Goal: Task Accomplishment & Management: Complete application form

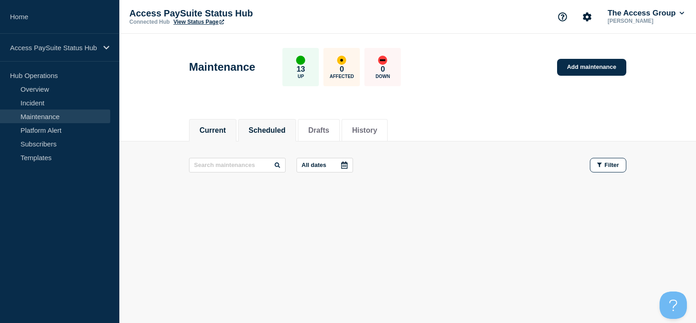
click at [265, 129] on button "Scheduled" at bounding box center [267, 130] width 37 height 8
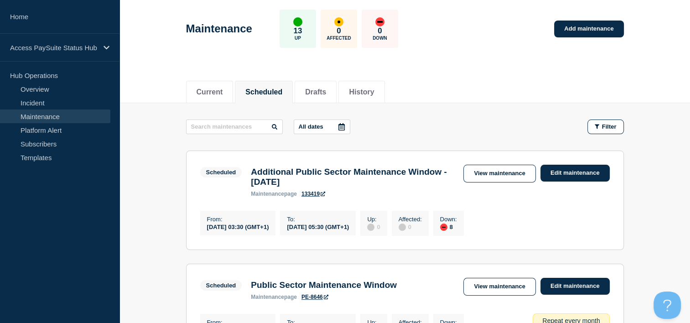
scroll to position [91, 0]
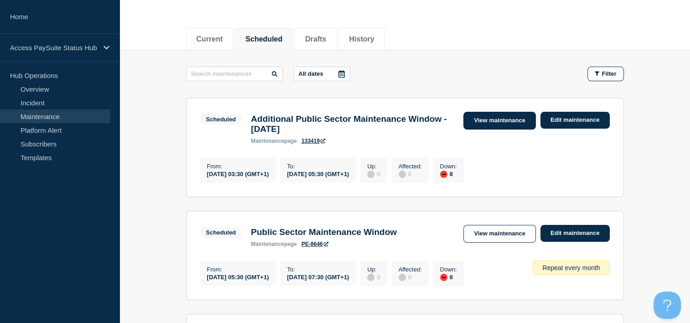
click at [495, 120] on link "View maintenance" at bounding box center [499, 121] width 72 height 18
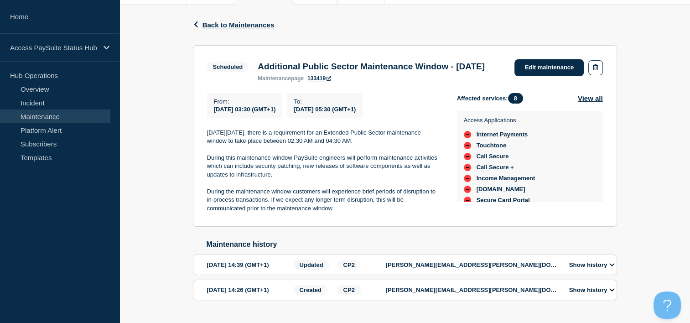
scroll to position [31, 0]
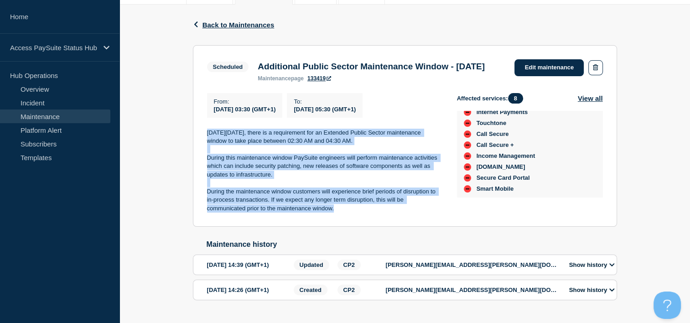
drag, startPoint x: 207, startPoint y: 141, endPoint x: 339, endPoint y: 226, distance: 156.6
click at [339, 213] on div "From : [DATE] 03:30 (GMT+1) To : [DATE] 05:30 (GMT+1) [DATE][DATE], there is a …" at bounding box center [332, 153] width 250 height 120
drag, startPoint x: 339, startPoint y: 226, endPoint x: 325, endPoint y: 221, distance: 15.0
click at [336, 212] on p "During the maintenance window customers will experience brief periods of disrup…" at bounding box center [324, 199] width 235 height 25
click at [308, 204] on p "During the maintenance window customers will experience brief periods of disrup…" at bounding box center [324, 199] width 235 height 25
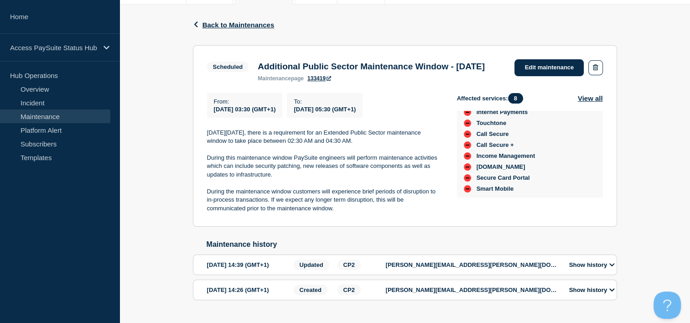
drag, startPoint x: 275, startPoint y: 66, endPoint x: 394, endPoint y: 80, distance: 119.8
click at [394, 72] on h3 "Additional Public Sector Maintenance Window - [DATE]" at bounding box center [370, 67] width 227 height 10
drag, startPoint x: 394, startPoint y: 80, endPoint x: 344, endPoint y: 157, distance: 91.6
click at [344, 145] on p "[DATE][DATE], there is a requirement for an Extended Public Sector maintenance …" at bounding box center [324, 137] width 235 height 17
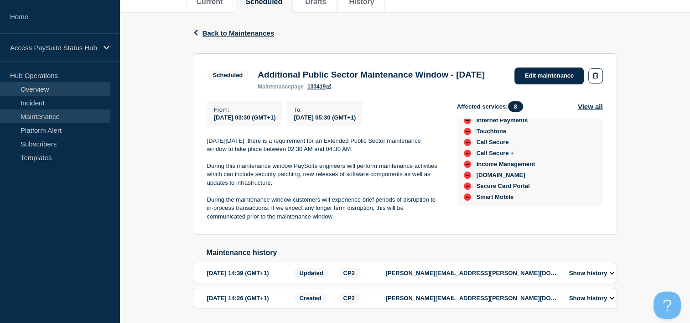
scroll to position [0, 0]
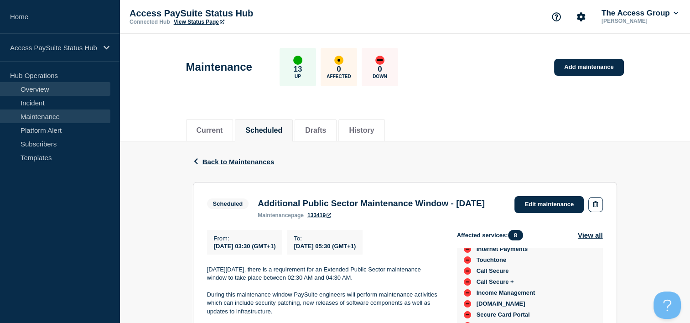
click at [41, 90] on link "Overview" at bounding box center [55, 89] width 110 height 14
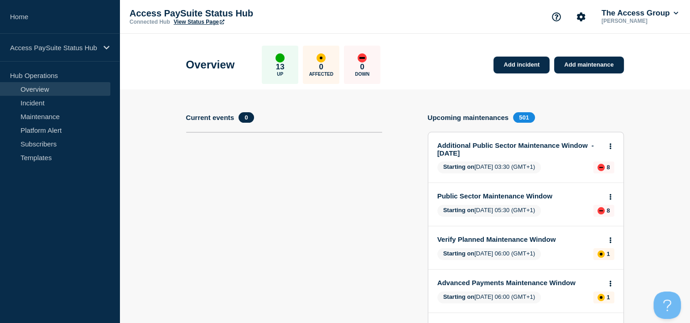
click at [474, 145] on link "Additional Public Sector Maintenance Window - [DATE]" at bounding box center [519, 148] width 165 height 15
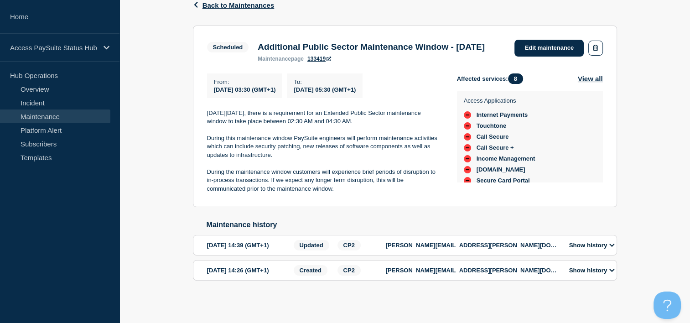
scroll to position [137, 0]
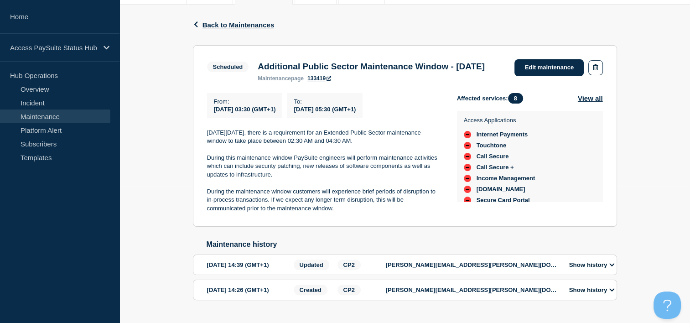
drag, startPoint x: 212, startPoint y: 122, endPoint x: 295, endPoint y: 122, distance: 82.5
click at [283, 118] on div "From : [DATE] 03:30 (GMT+1)" at bounding box center [245, 105] width 76 height 25
drag, startPoint x: 295, startPoint y: 122, endPoint x: 405, endPoint y: 121, distance: 109.8
click at [362, 118] on div "To : [DATE] 05:30 (GMT+1)" at bounding box center [325, 105] width 76 height 25
drag, startPoint x: 405, startPoint y: 121, endPoint x: 408, endPoint y: 172, distance: 51.6
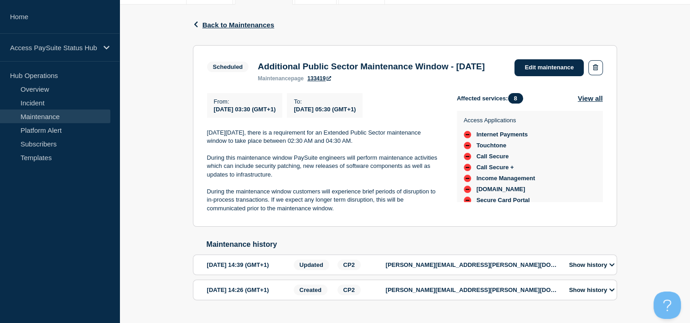
click at [408, 172] on p "During this maintenance window PaySuite engineers will perform maintenance acti…" at bounding box center [324, 166] width 235 height 25
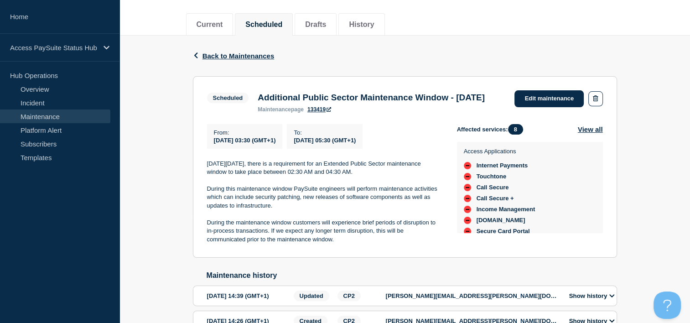
scroll to position [91, 0]
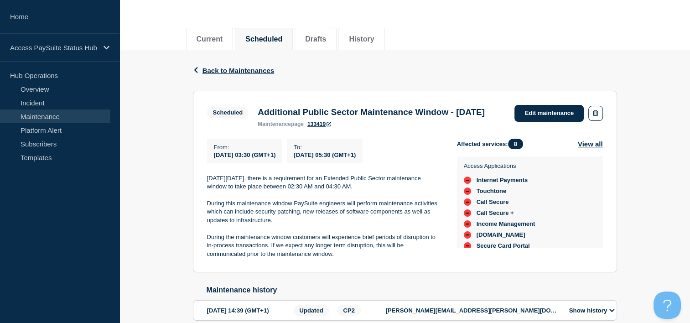
drag, startPoint x: 215, startPoint y: 171, endPoint x: 422, endPoint y: 170, distance: 206.4
click at [422, 163] on div "From : [DATE] 03:30 (GMT+1) To : [DATE] 05:30 (GMT+1)" at bounding box center [332, 151] width 250 height 25
click at [323, 82] on div "Back Back to Maintenances" at bounding box center [405, 70] width 424 height 41
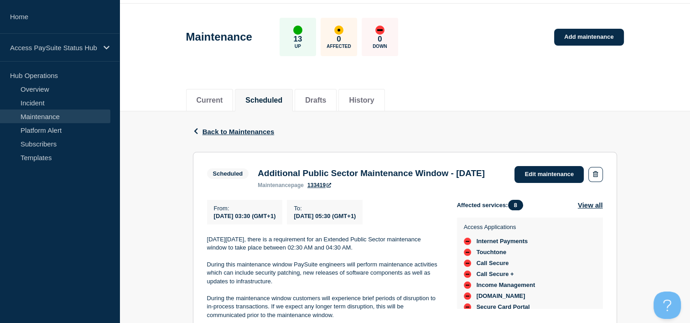
scroll to position [0, 0]
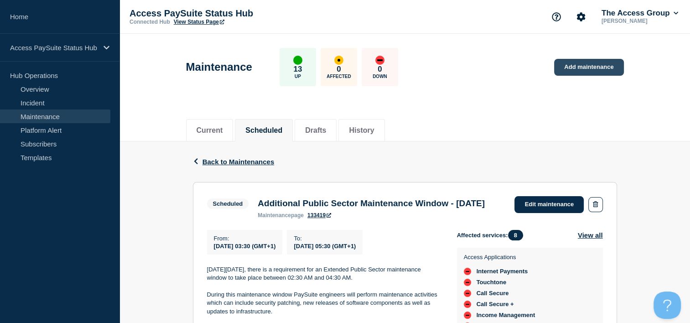
click at [593, 67] on link "Add maintenance" at bounding box center [588, 67] width 69 height 17
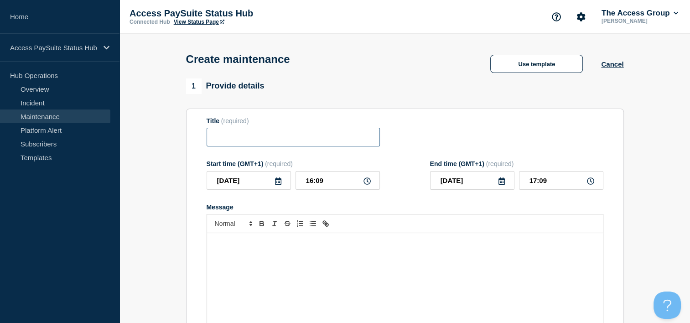
drag, startPoint x: 244, startPoint y: 138, endPoint x: 256, endPoint y: 148, distance: 15.2
click at [256, 146] on input "Title" at bounding box center [292, 137] width 173 height 19
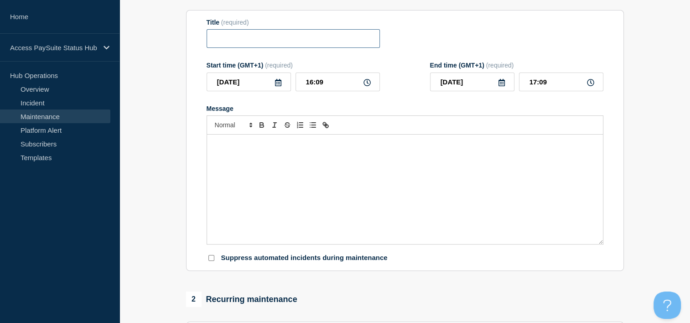
scroll to position [137, 0]
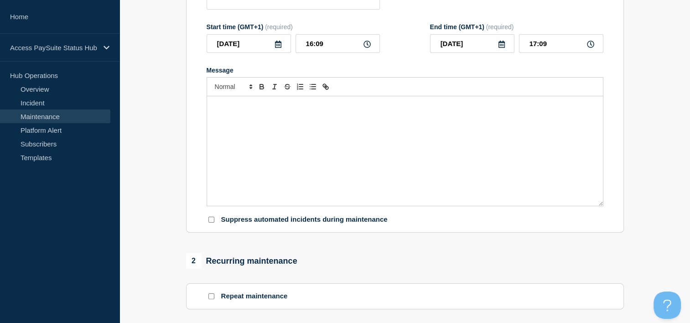
drag, startPoint x: 247, startPoint y: 111, endPoint x: 324, endPoint y: 184, distance: 106.4
click at [324, 184] on div "Message" at bounding box center [405, 150] width 396 height 109
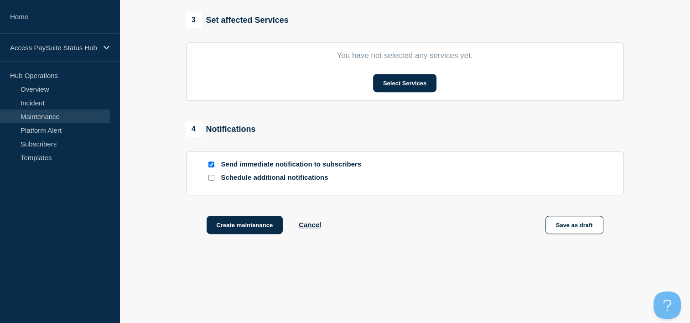
scroll to position [456, 0]
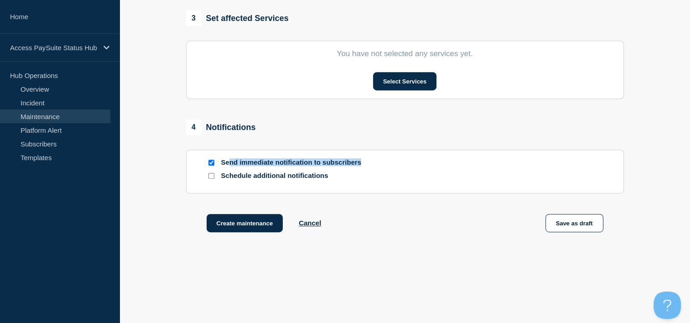
drag, startPoint x: 234, startPoint y: 166, endPoint x: 362, endPoint y: 166, distance: 128.1
click at [362, 166] on p "Send immediate notification to subscribers" at bounding box center [294, 162] width 146 height 9
drag, startPoint x: 362, startPoint y: 166, endPoint x: 411, endPoint y: 82, distance: 96.8
click at [482, 95] on section "You have not selected any services yet. Select Services" at bounding box center [404, 70] width 437 height 58
click at [394, 80] on button "Select Services" at bounding box center [404, 81] width 63 height 18
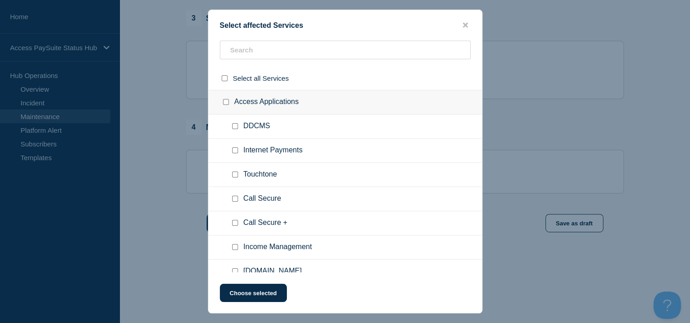
click at [235, 126] on input "DDCMS checkbox" at bounding box center [235, 126] width 6 height 6
checkbox input "true"
click at [259, 293] on button "Choose selected" at bounding box center [253, 292] width 67 height 18
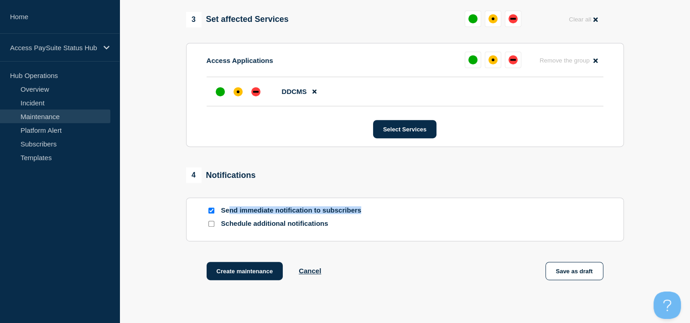
drag, startPoint x: 232, startPoint y: 215, endPoint x: 383, endPoint y: 216, distance: 150.4
click at [383, 215] on div "Send immediate notification to subscribers" at bounding box center [404, 210] width 396 height 9
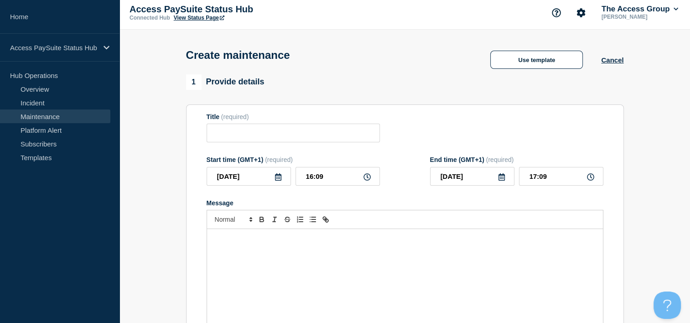
scroll to position [0, 0]
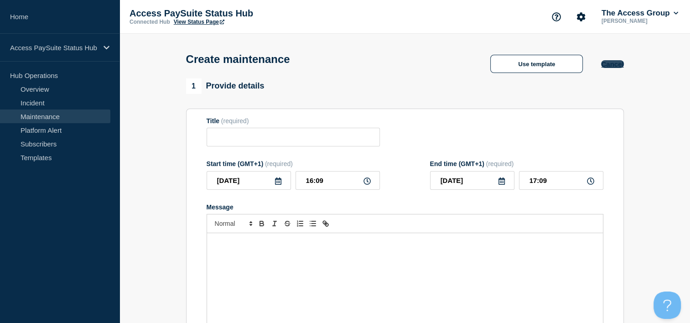
click at [620, 63] on button "Cancel" at bounding box center [612, 64] width 22 height 8
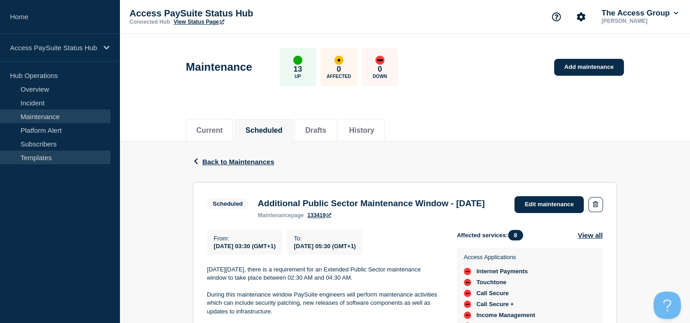
click at [38, 155] on link "Templates" at bounding box center [55, 157] width 110 height 14
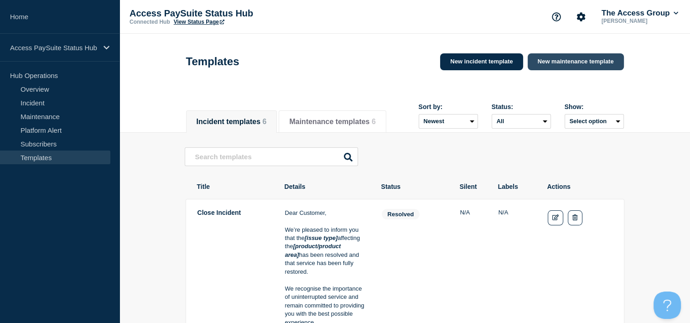
click at [576, 64] on link "New maintenance template" at bounding box center [575, 61] width 96 height 17
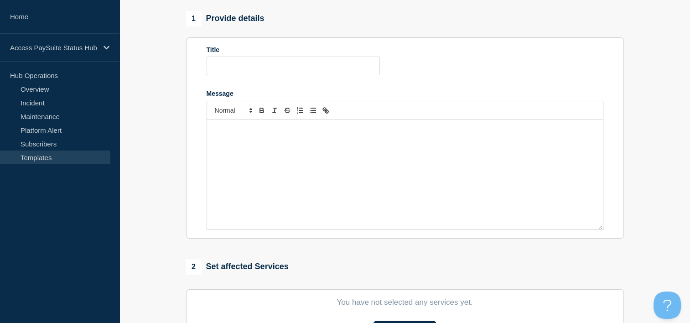
scroll to position [15, 0]
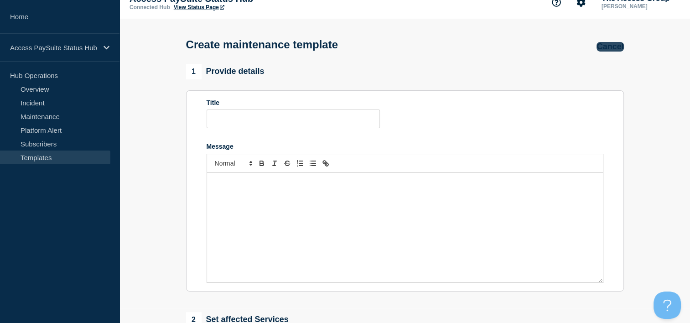
click at [599, 45] on button "Cancel" at bounding box center [609, 47] width 27 height 10
